Goal: Information Seeking & Learning: Understand process/instructions

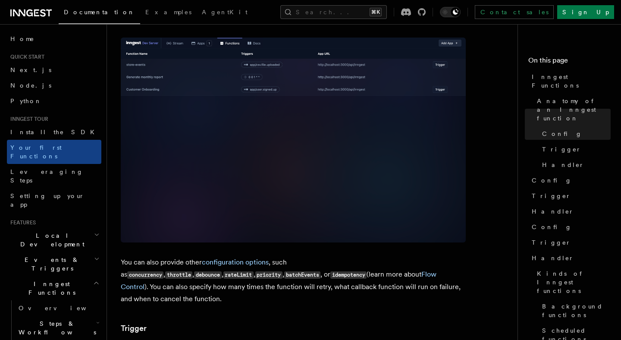
scroll to position [613, 0]
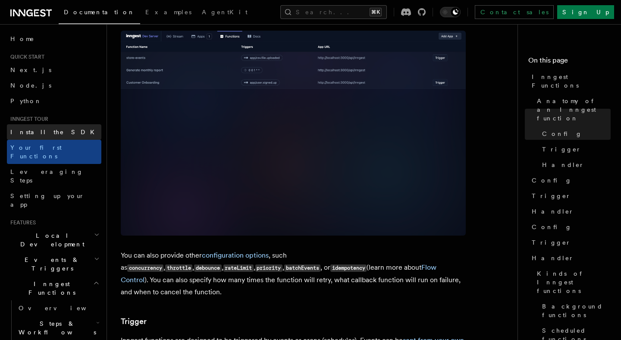
click at [35, 131] on span "Install the SDK" at bounding box center [54, 132] width 89 height 7
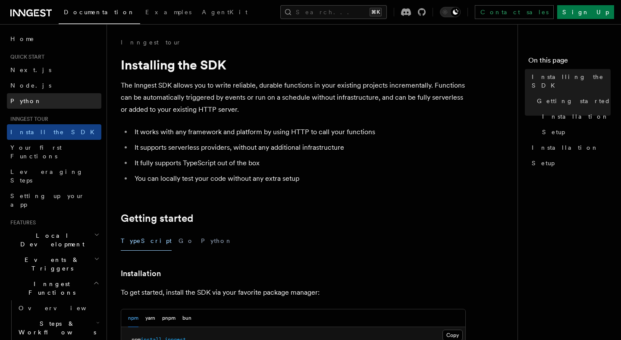
click at [30, 93] on ul "Next.js Node.js Python" at bounding box center [54, 85] width 94 height 47
click at [30, 104] on link "Python" at bounding box center [54, 101] width 94 height 16
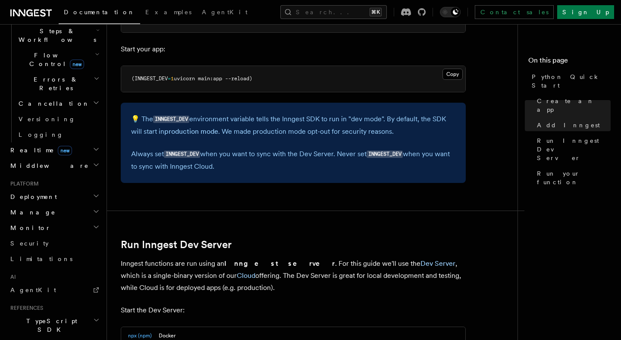
scroll to position [350, 0]
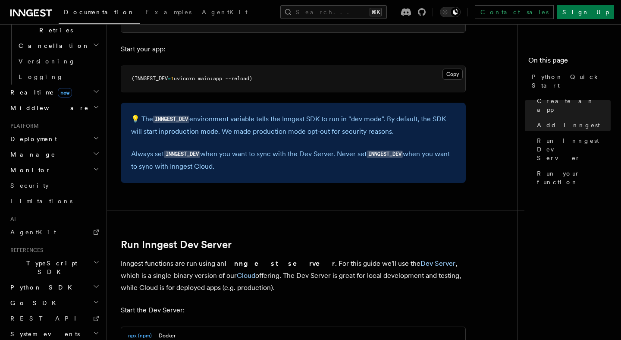
click at [47, 295] on h2 "Go SDK" at bounding box center [54, 303] width 94 height 16
click at [46, 311] on link "Reference" at bounding box center [58, 319] width 86 height 16
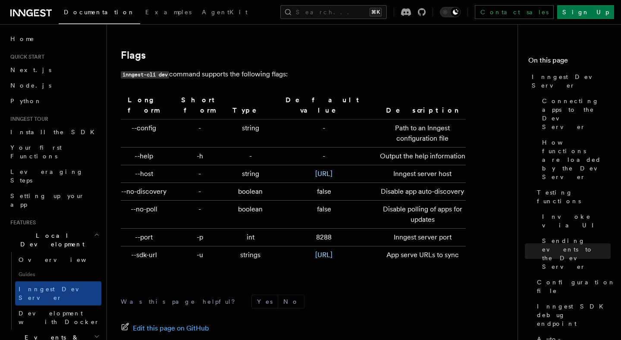
scroll to position [2841, 0]
click at [407, 215] on td "Disable polling of apps for updates" at bounding box center [421, 215] width 90 height 28
click at [288, 229] on td "8288" at bounding box center [324, 238] width 104 height 18
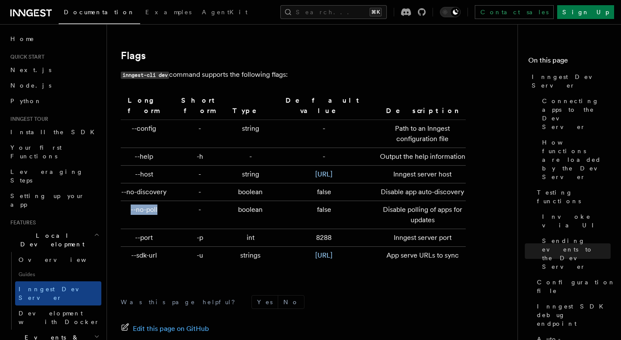
drag, startPoint x: 158, startPoint y: 212, endPoint x: 127, endPoint y: 212, distance: 31.5
click at [127, 212] on td "--no-poll" at bounding box center [146, 215] width 50 height 28
copy td "--no-poll"
